Goal: Information Seeking & Learning: Learn about a topic

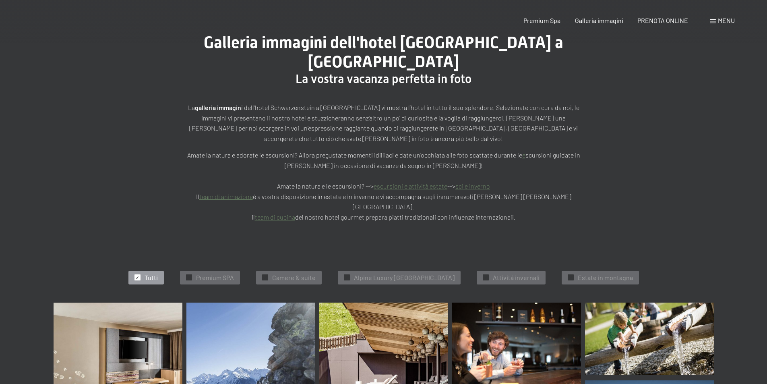
scroll to position [161, 0]
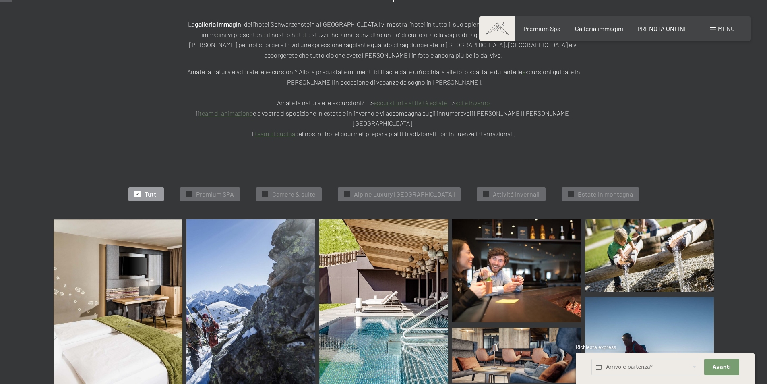
click at [145, 310] on img at bounding box center [118, 309] width 129 height 180
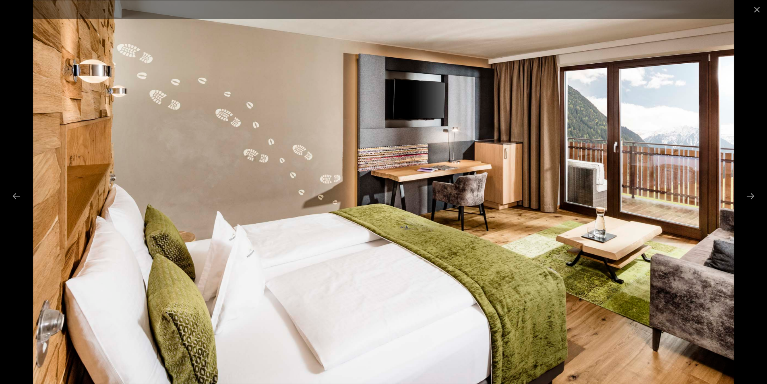
click at [676, 187] on img at bounding box center [383, 192] width 701 height 384
click at [752, 198] on button "Next slide" at bounding box center [750, 196] width 17 height 16
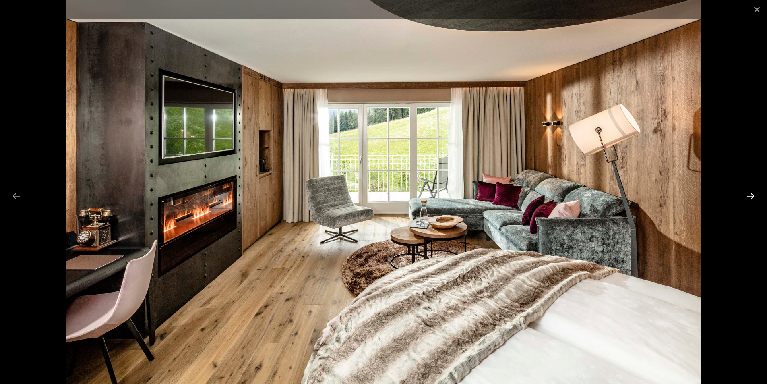
click at [752, 198] on button "Next slide" at bounding box center [750, 196] width 17 height 16
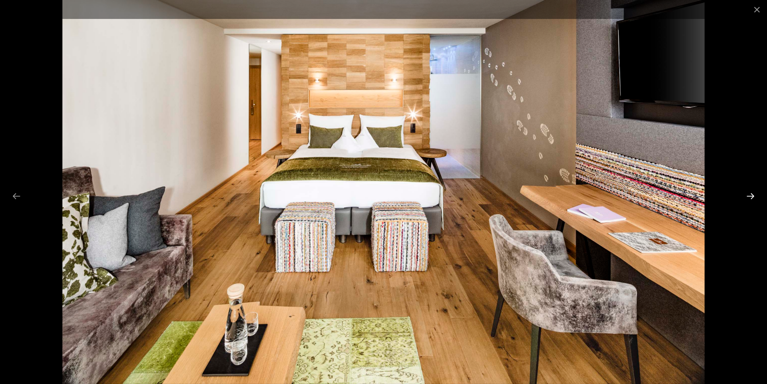
click at [752, 198] on button "Next slide" at bounding box center [750, 196] width 17 height 16
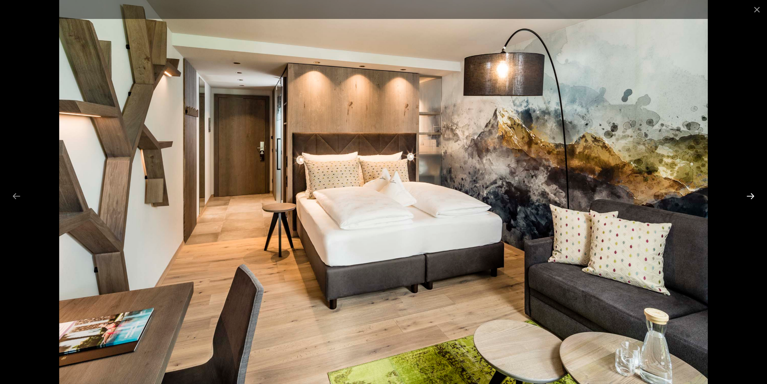
click at [752, 198] on button "Next slide" at bounding box center [750, 196] width 17 height 16
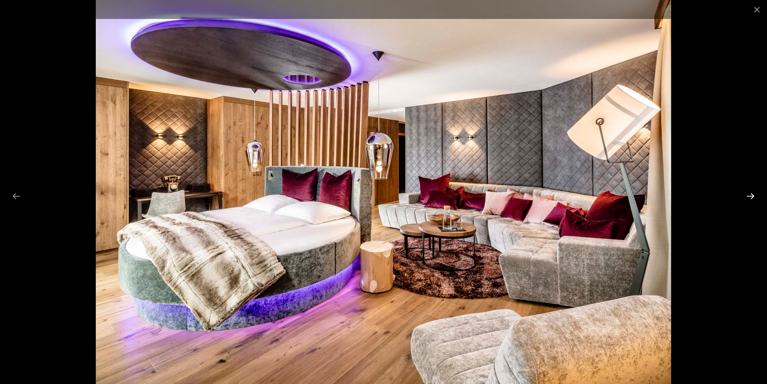
click at [752, 198] on button "Next slide" at bounding box center [750, 196] width 17 height 16
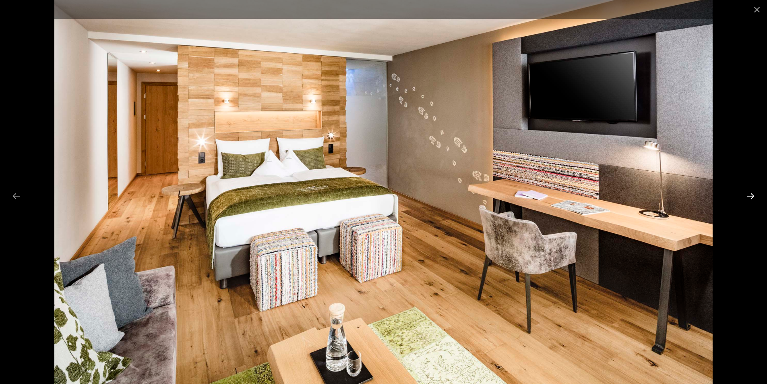
click at [752, 198] on button "Next slide" at bounding box center [750, 196] width 17 height 16
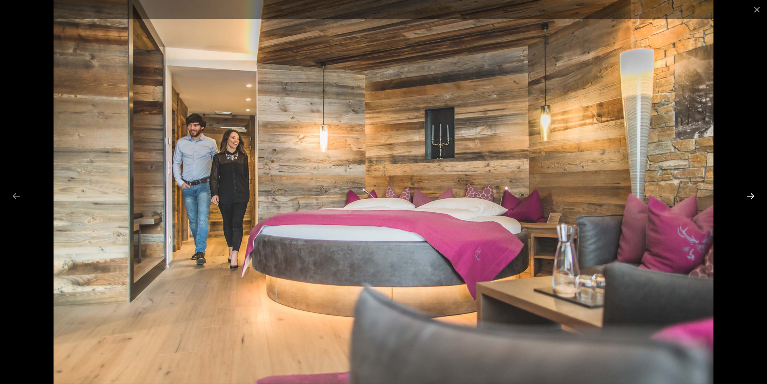
click at [752, 198] on button "Next slide" at bounding box center [750, 196] width 17 height 16
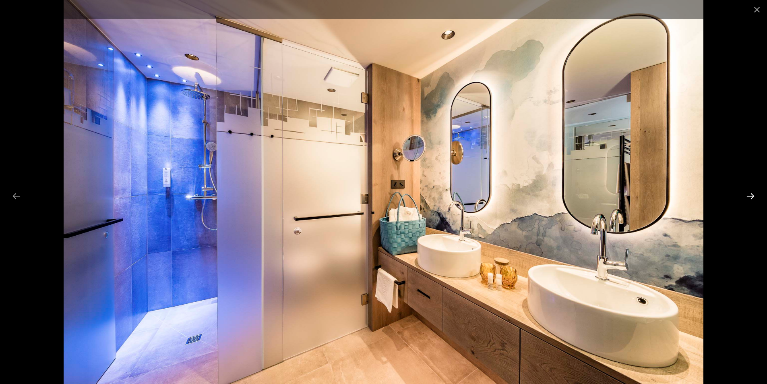
click at [752, 198] on button "Next slide" at bounding box center [750, 196] width 17 height 16
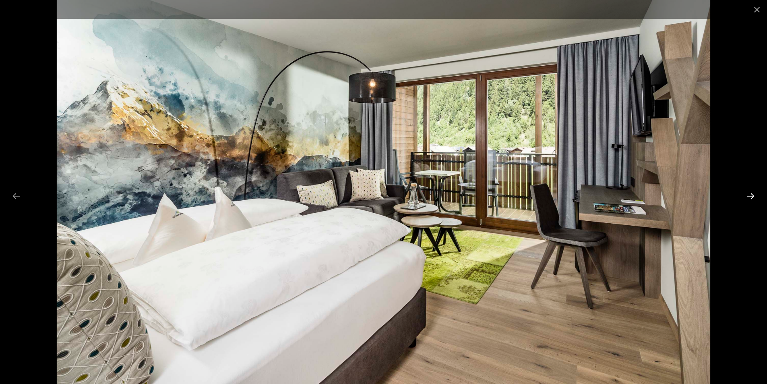
click at [752, 198] on button "Next slide" at bounding box center [750, 196] width 17 height 16
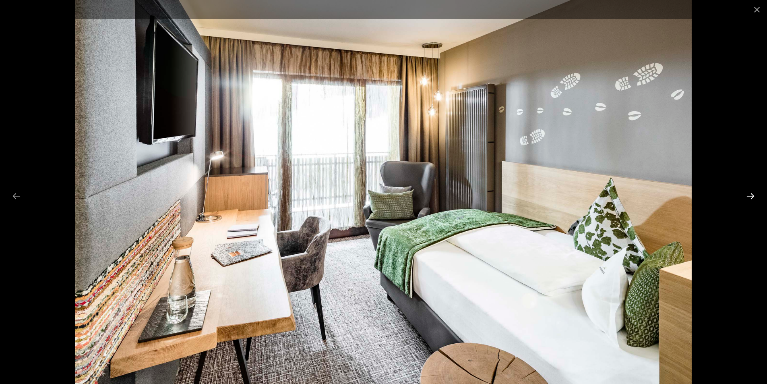
click at [752, 198] on button "Next slide" at bounding box center [750, 196] width 17 height 16
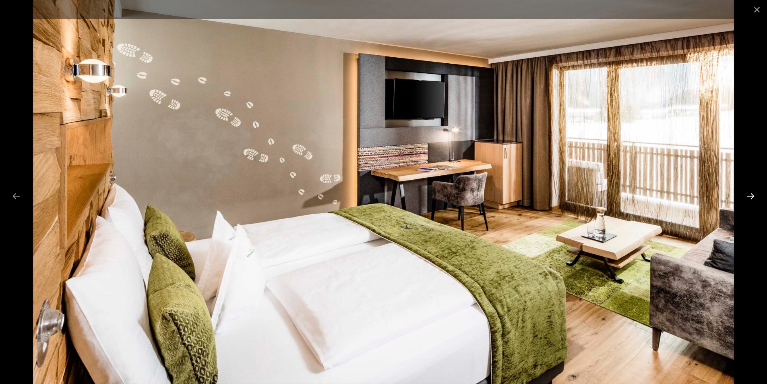
click at [752, 198] on button "Next slide" at bounding box center [750, 196] width 17 height 16
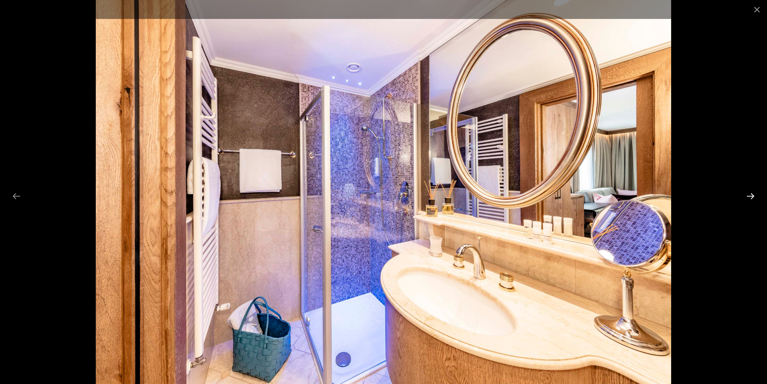
click at [752, 198] on button "Next slide" at bounding box center [750, 196] width 17 height 16
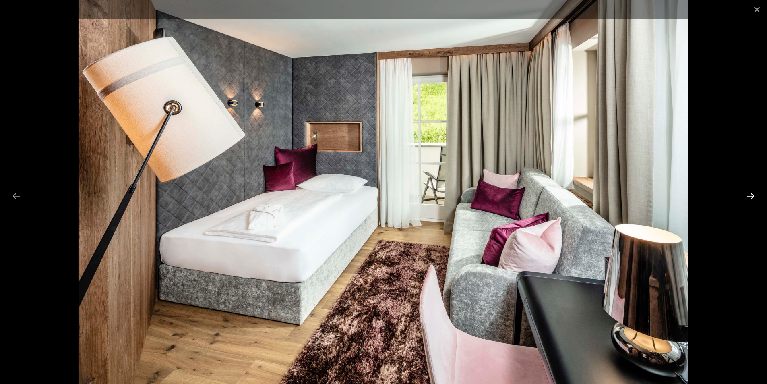
click at [752, 198] on button "Next slide" at bounding box center [750, 196] width 17 height 16
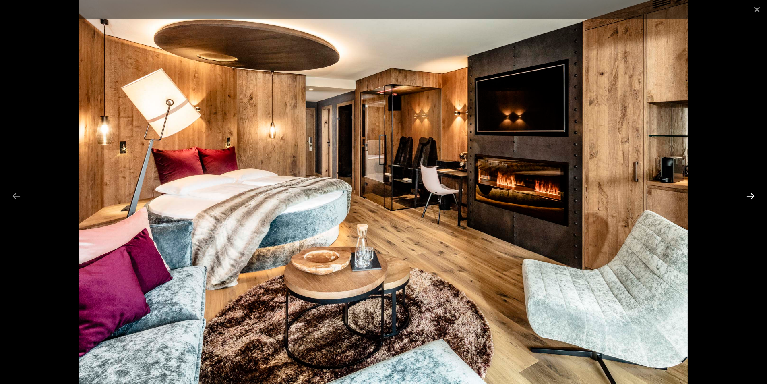
click at [752, 198] on button "Next slide" at bounding box center [750, 196] width 17 height 16
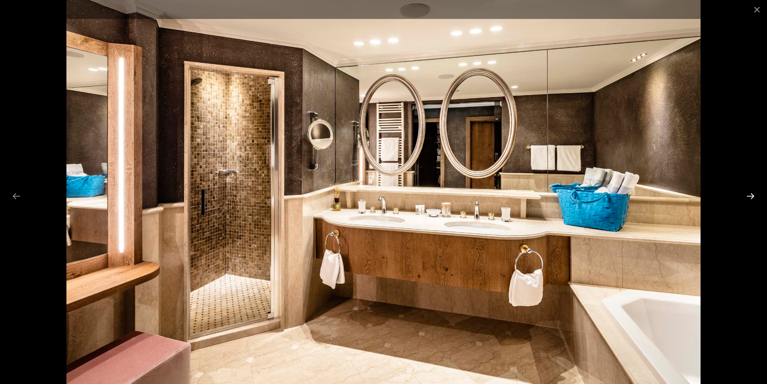
click at [752, 198] on button "Next slide" at bounding box center [750, 196] width 17 height 16
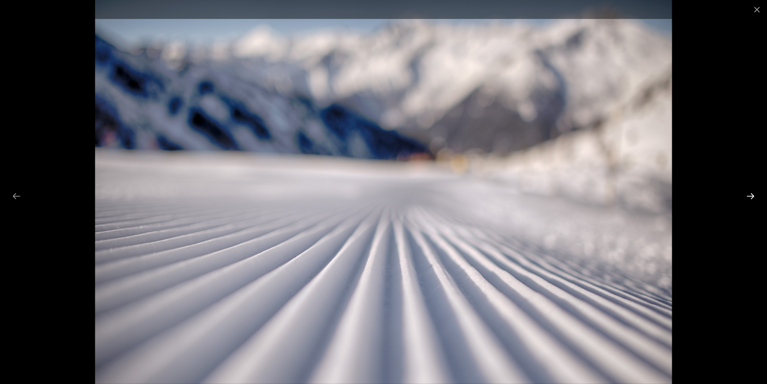
click at [746, 196] on button "Next slide" at bounding box center [750, 196] width 17 height 16
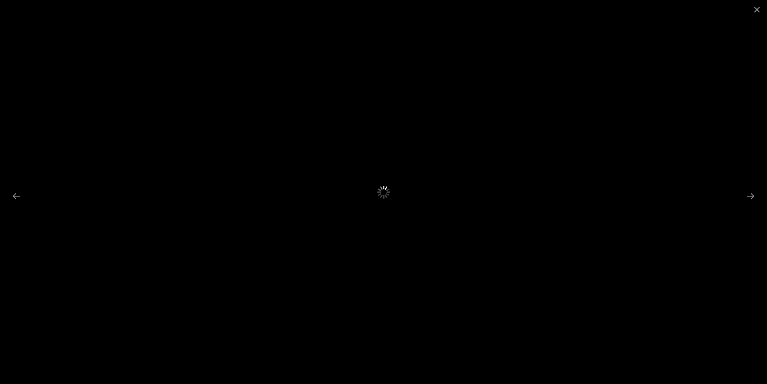
scroll to position [403, 0]
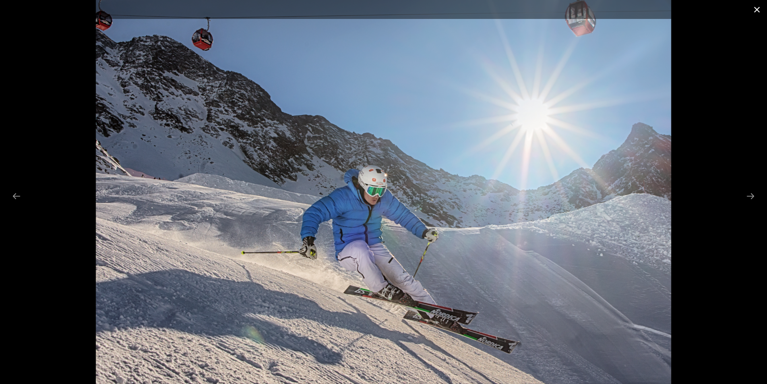
click at [757, 7] on button "Close gallery" at bounding box center [757, 9] width 20 height 19
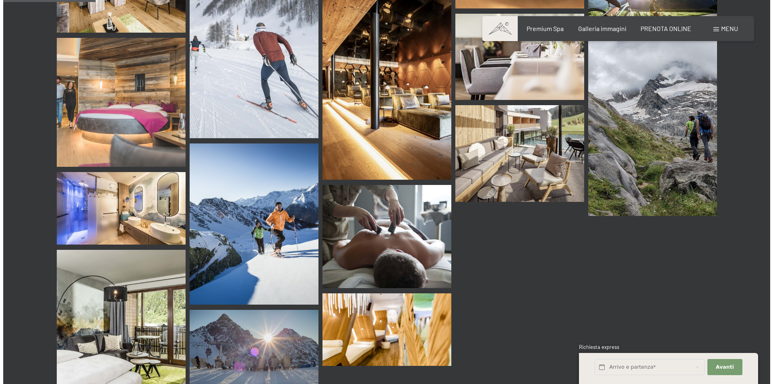
scroll to position [1127, 0]
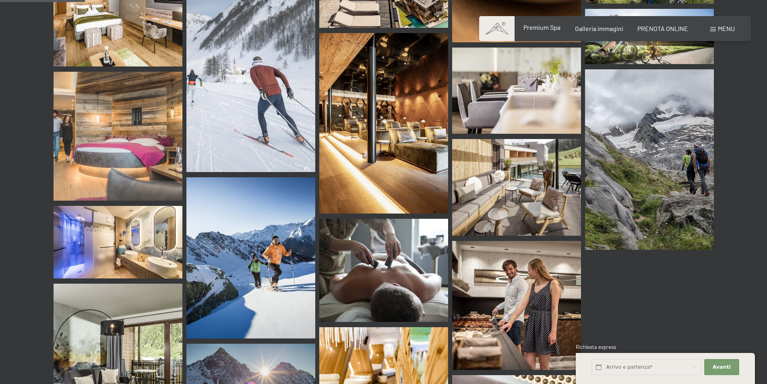
click at [540, 26] on span "Premium Spa" at bounding box center [541, 27] width 37 height 8
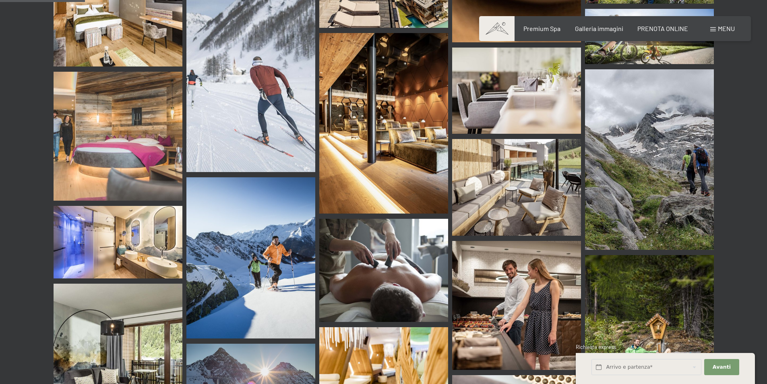
click at [724, 25] on span "Menu" at bounding box center [726, 29] width 17 height 8
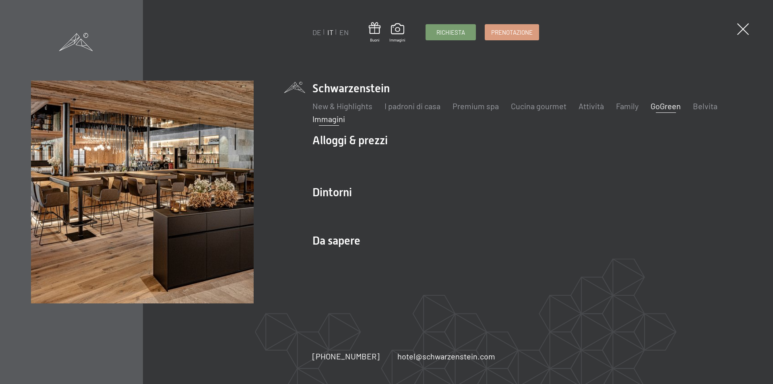
click at [668, 105] on link "GoGreen" at bounding box center [666, 106] width 30 height 10
click at [740, 28] on span at bounding box center [743, 29] width 17 height 17
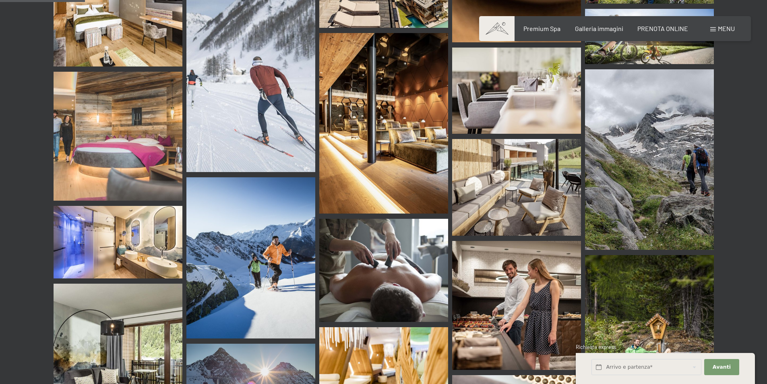
click at [718, 25] on span "Menu" at bounding box center [726, 29] width 17 height 8
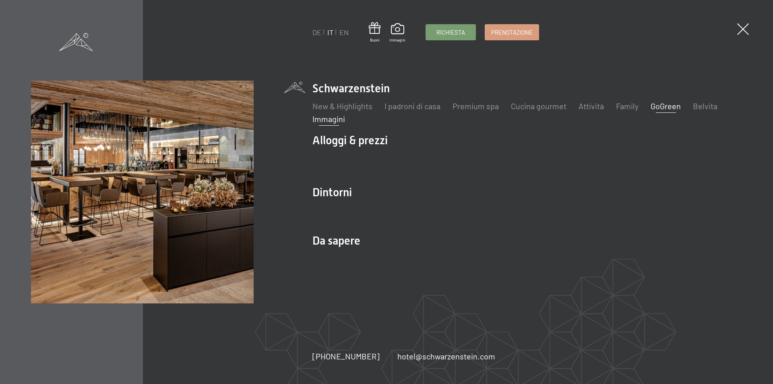
click at [663, 104] on link "GoGreen" at bounding box center [666, 106] width 30 height 10
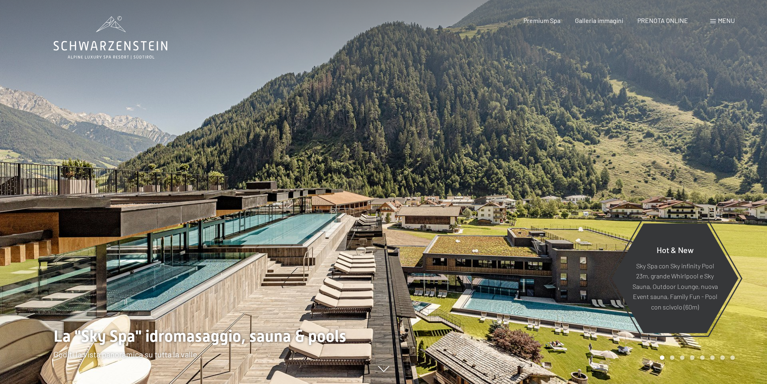
click at [730, 21] on span "Menu" at bounding box center [726, 21] width 17 height 8
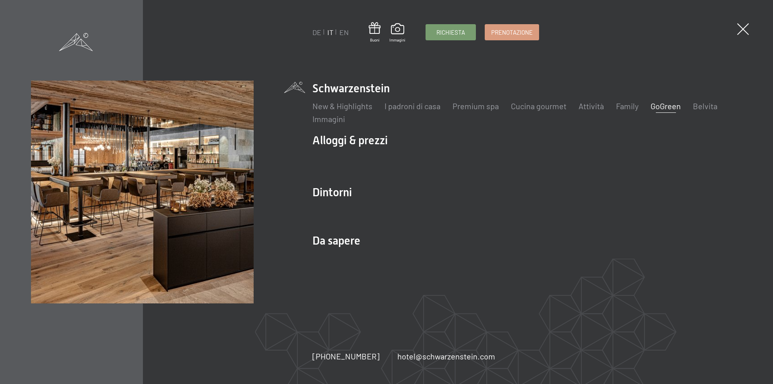
click at [656, 105] on link "GoGreen" at bounding box center [666, 106] width 30 height 10
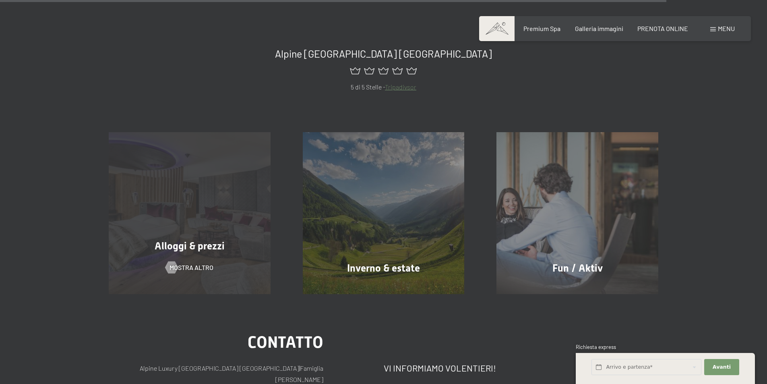
scroll to position [2174, 0]
